Goal: Check status

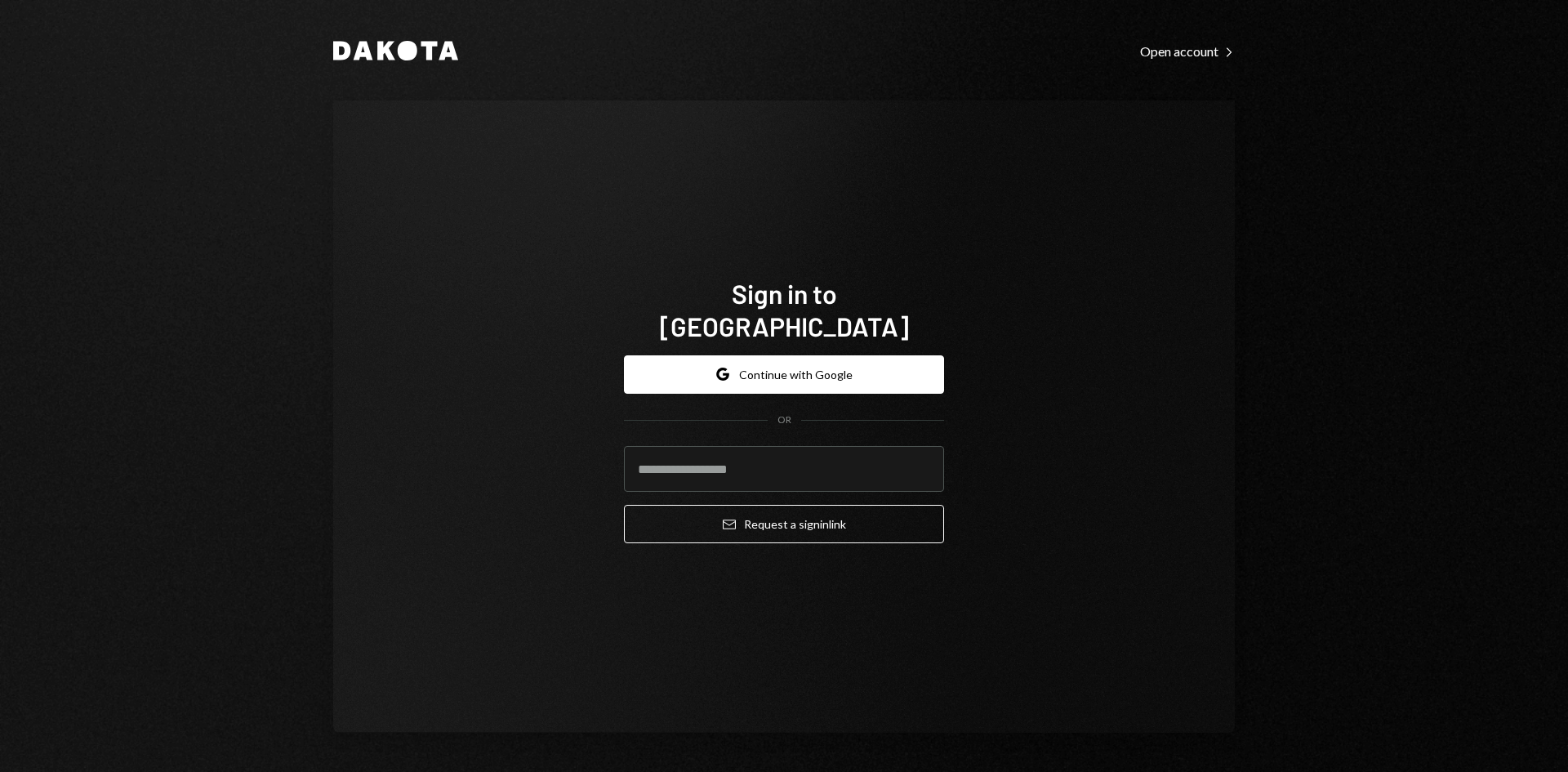
type input "**********"
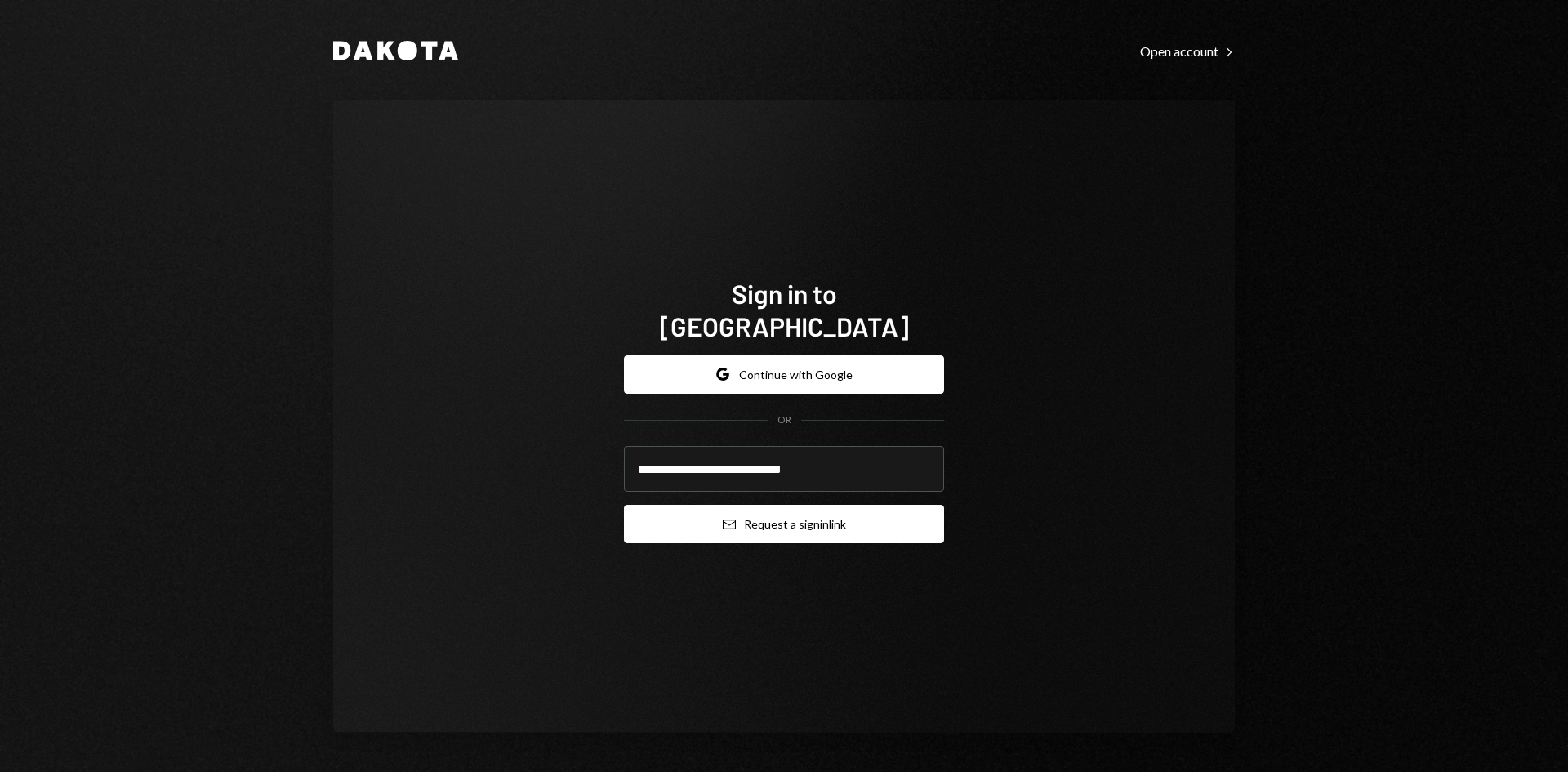
click at [795, 514] on button "Email Request a sign in link" at bounding box center [784, 524] width 320 height 38
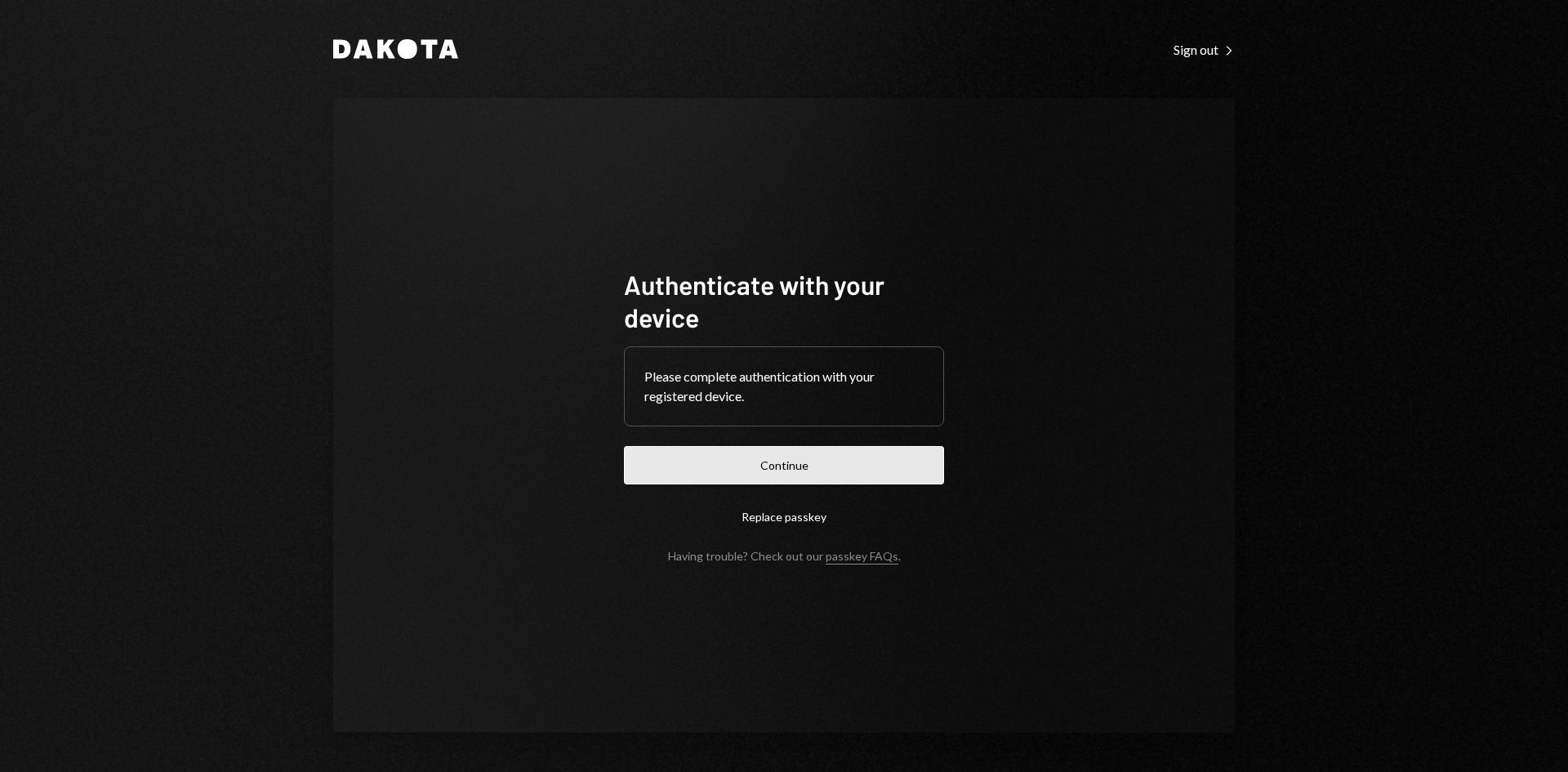
click at [807, 470] on button "Continue" at bounding box center [784, 465] width 320 height 38
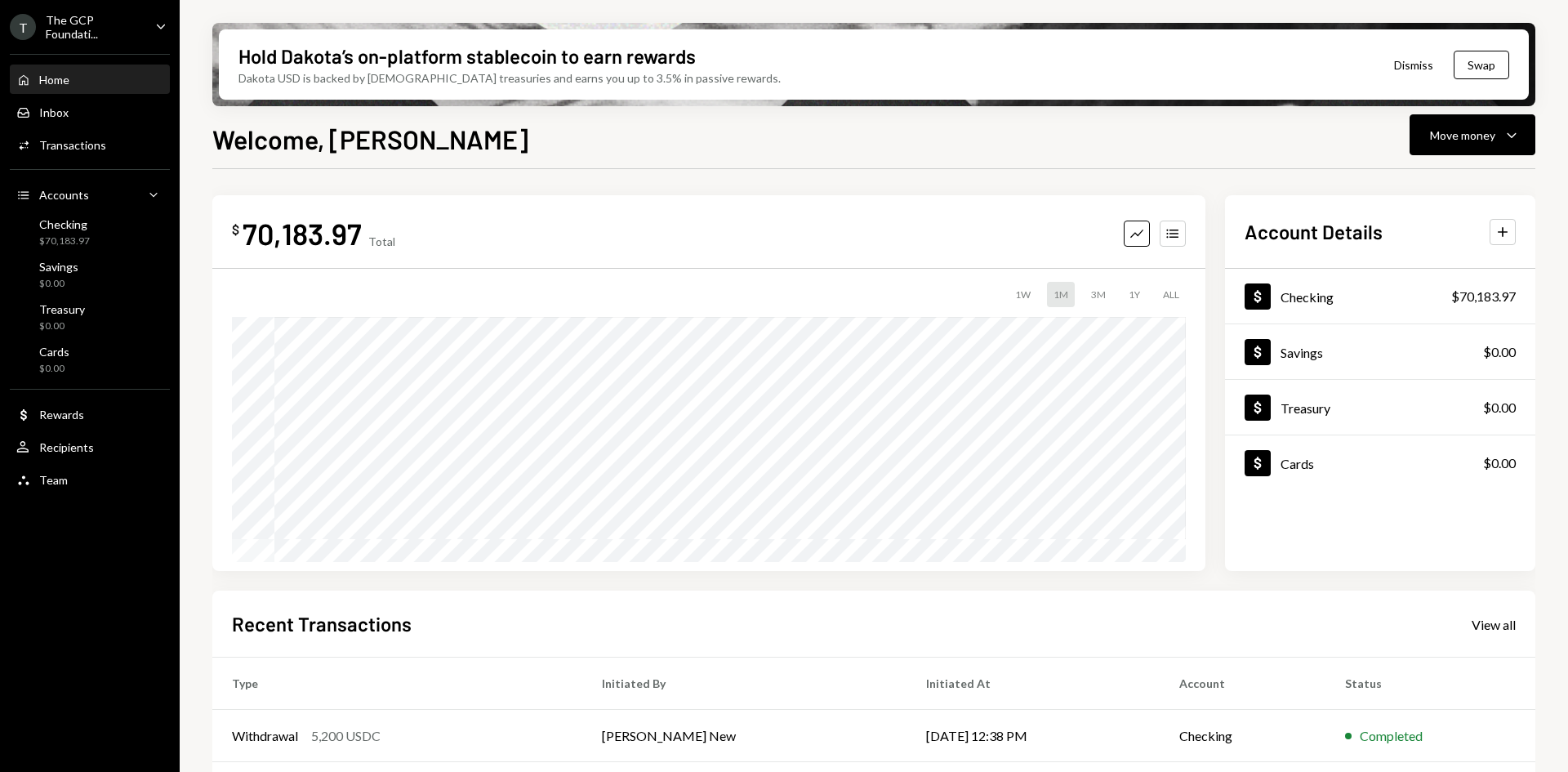
click at [97, 33] on div "The GCP Foundati..." at bounding box center [94, 26] width 96 height 27
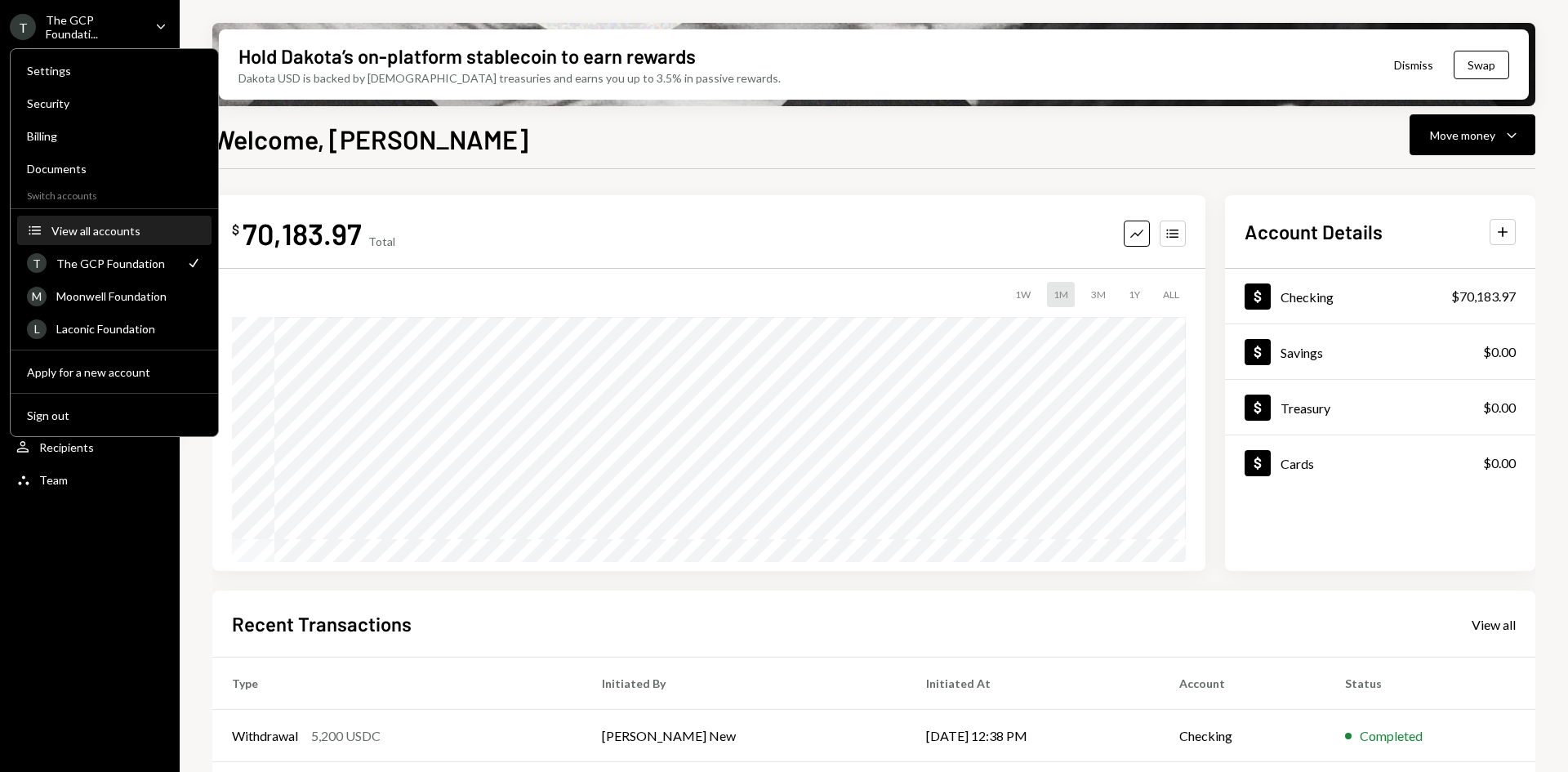
click at [111, 223] on div "View all accounts" at bounding box center [126, 231] width 150 height 14
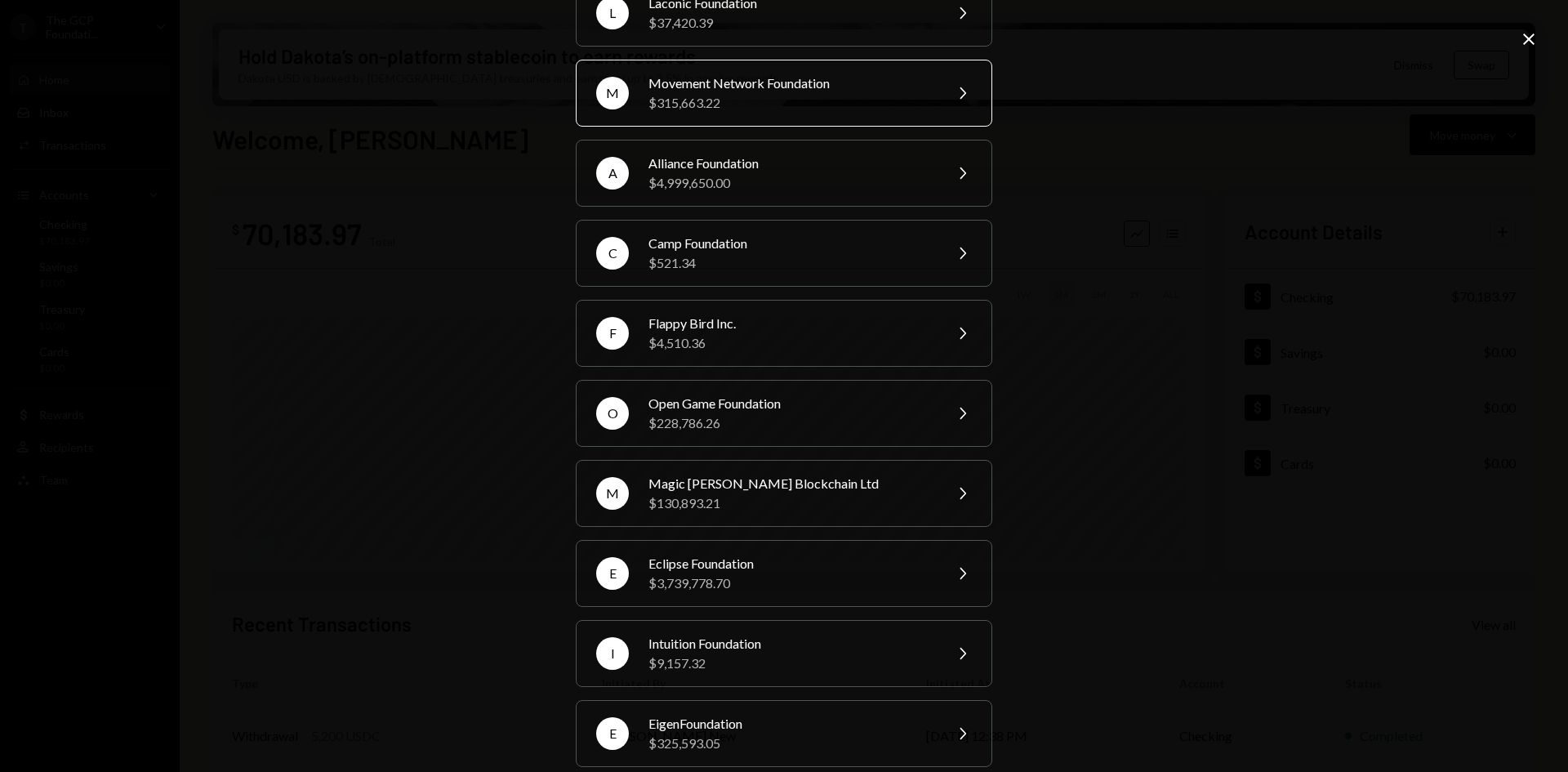
scroll to position [271, 0]
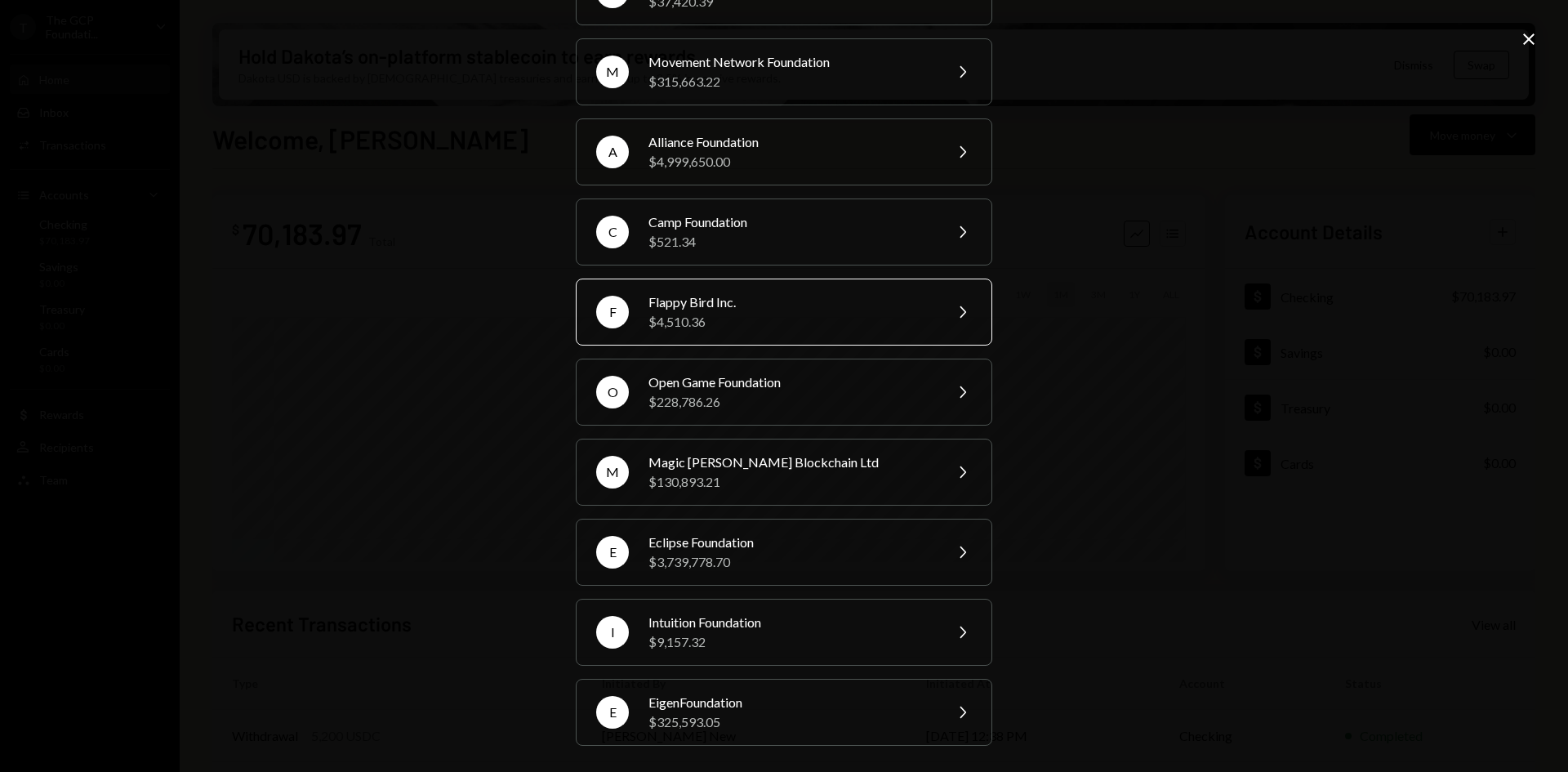
click at [760, 312] on div "$4,510.36" at bounding box center [790, 322] width 284 height 19
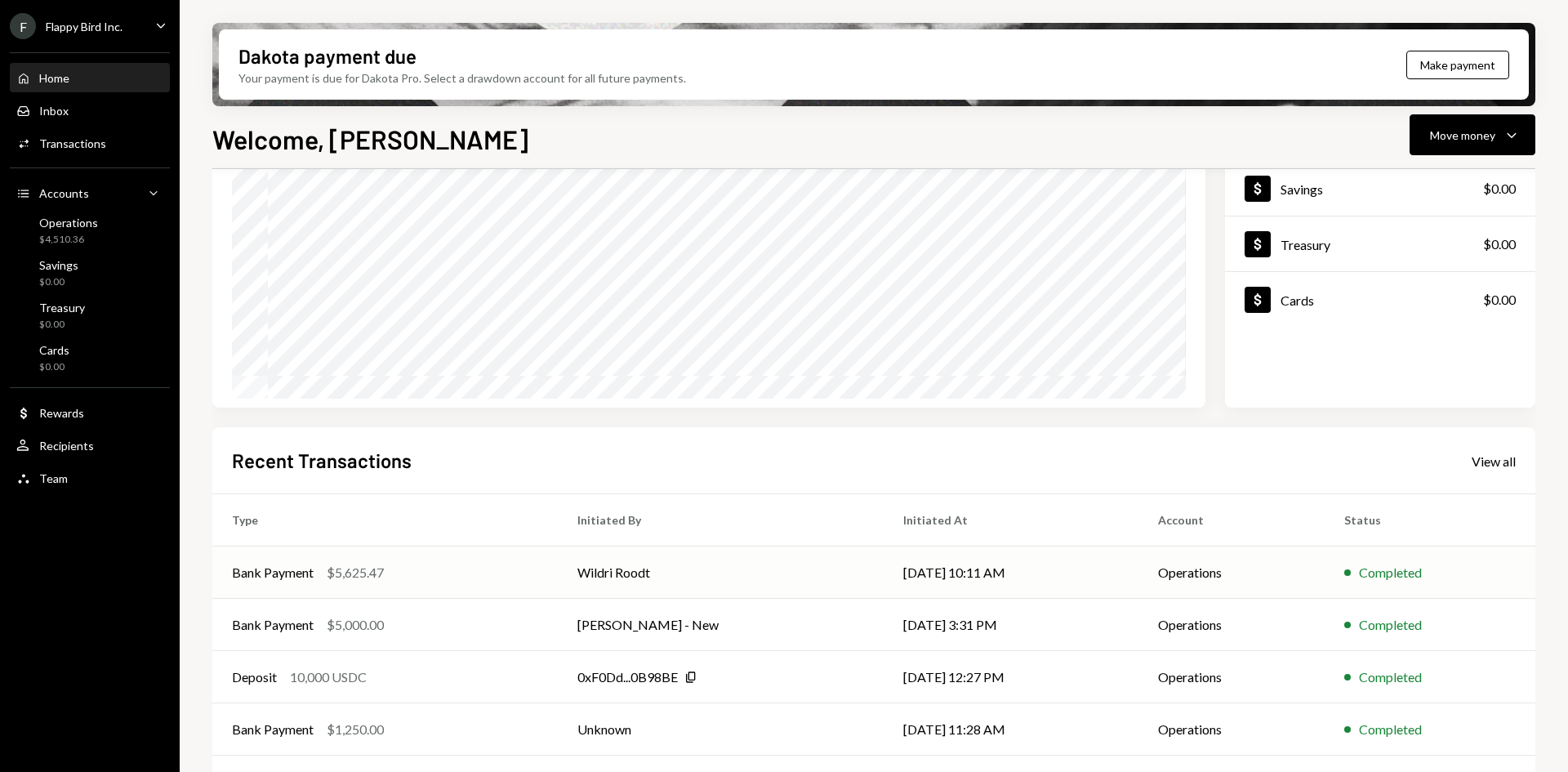
scroll to position [213, 0]
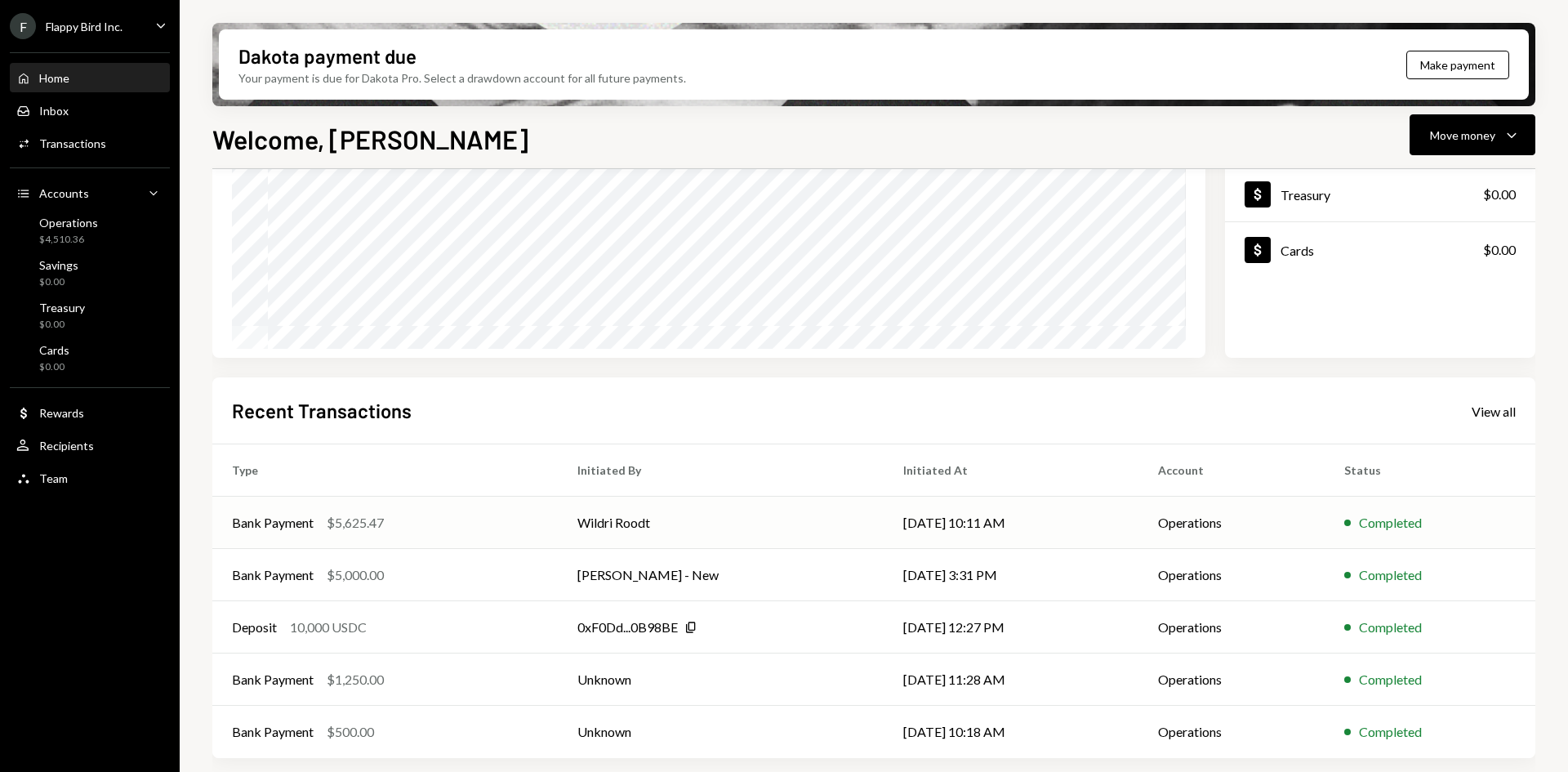
click at [341, 522] on div "$5,625.47" at bounding box center [355, 523] width 57 height 19
